Goal: Transaction & Acquisition: Purchase product/service

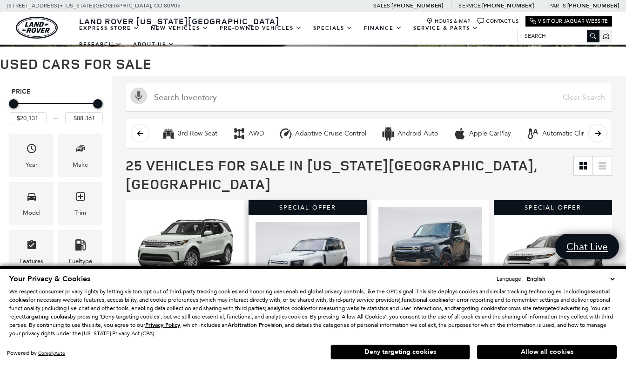
scroll to position [47, 0]
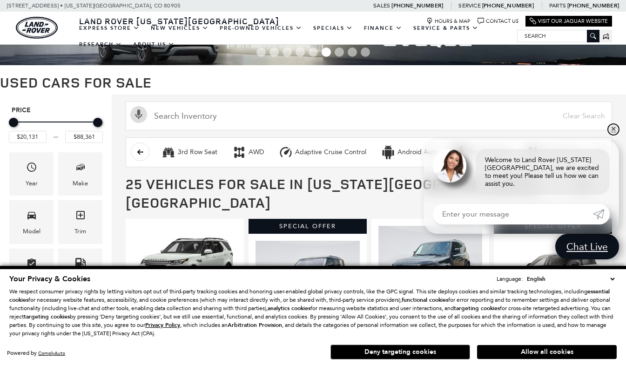
click at [612, 135] on link "✕" at bounding box center [612, 129] width 11 height 11
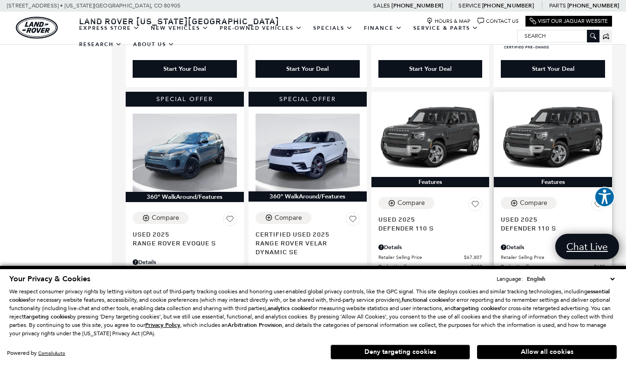
scroll to position [512, 0]
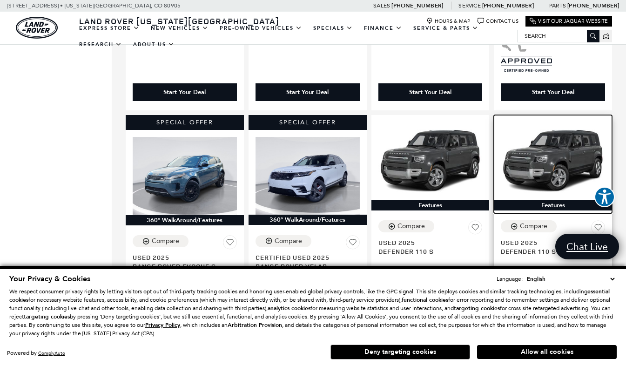
click at [561, 149] on img at bounding box center [553, 161] width 104 height 78
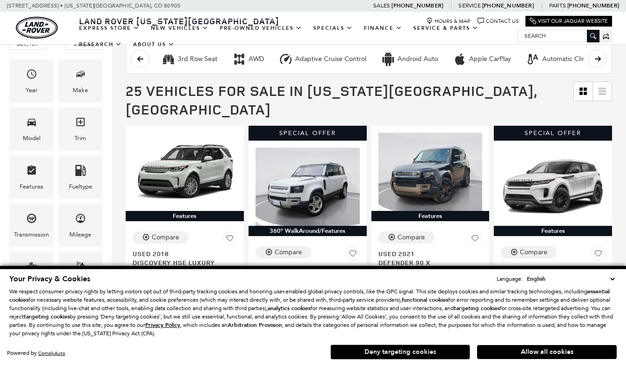
click at [403, 354] on button "Deny targeting cookies" at bounding box center [400, 351] width 140 height 15
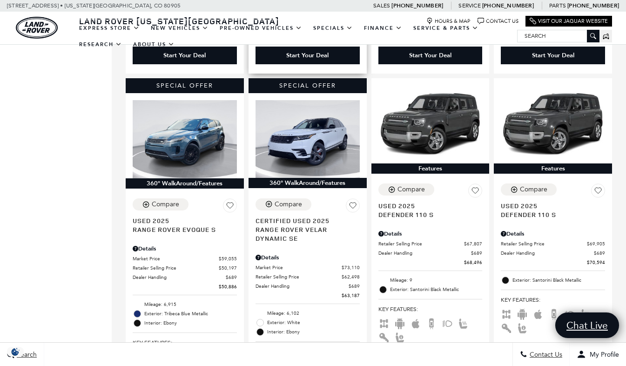
scroll to position [558, 0]
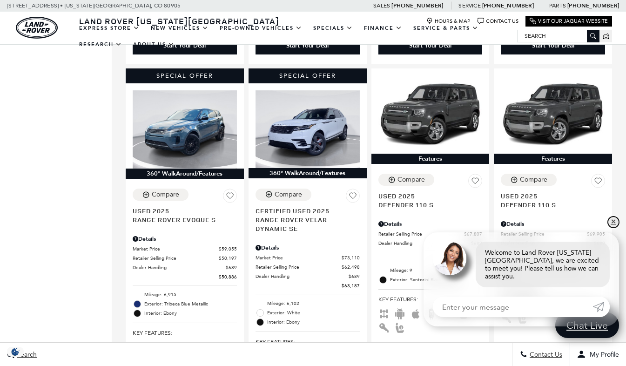
click at [614, 227] on link "✕" at bounding box center [612, 221] width 11 height 11
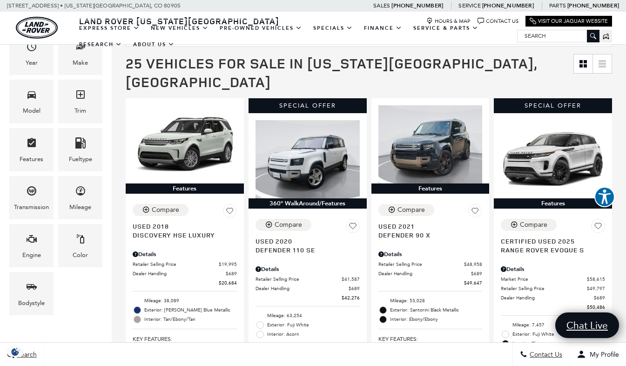
scroll to position [0, 0]
